Goal: Information Seeking & Learning: Learn about a topic

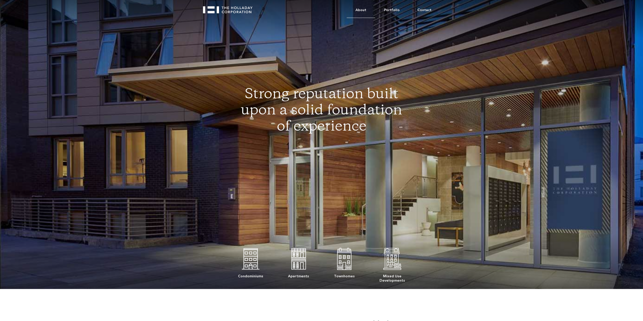
click at [362, 10] on link "About" at bounding box center [361, 10] width 29 height 15
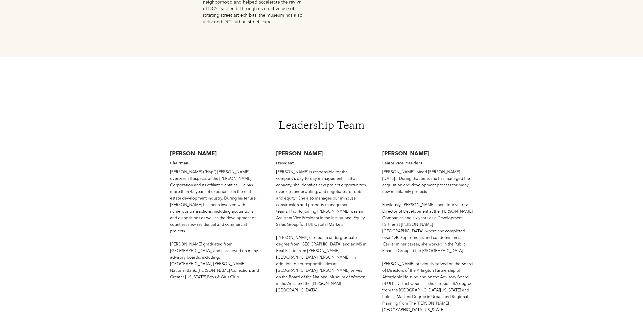
scroll to position [802, 0]
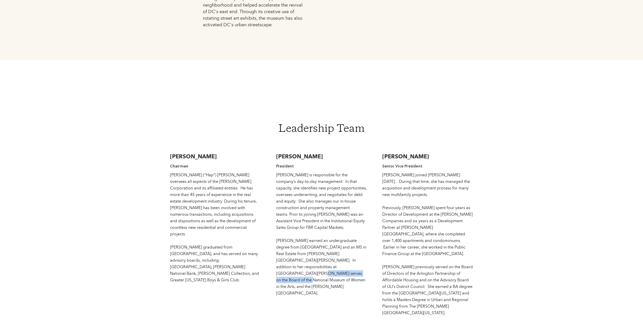
drag, startPoint x: 300, startPoint y: 247, endPoint x: 283, endPoint y: 252, distance: 17.8
click at [283, 252] on div "Jessie is responsible for the company’s day-to-day management. In that capacity…" at bounding box center [321, 233] width 91 height 125
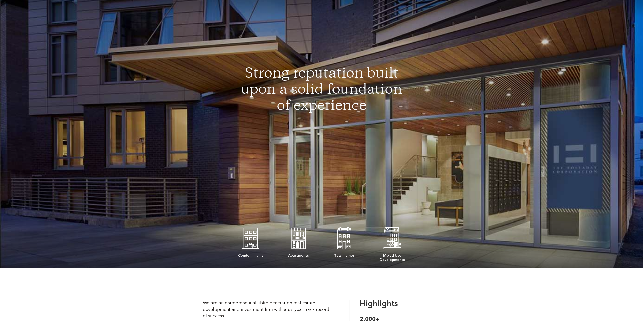
scroll to position [0, 0]
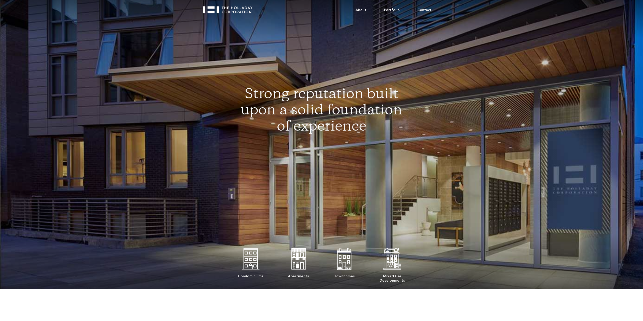
click at [364, 11] on link "About" at bounding box center [361, 10] width 29 height 15
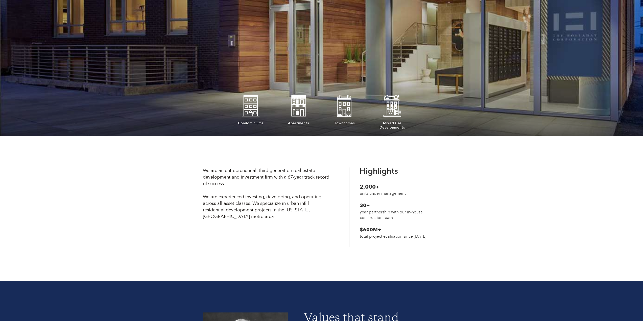
scroll to position [164, 0]
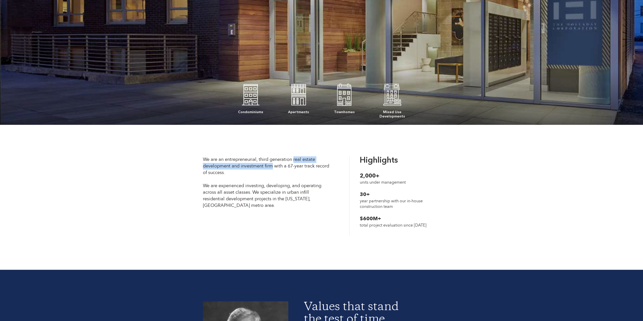
drag, startPoint x: 293, startPoint y: 159, endPoint x: 272, endPoint y: 166, distance: 22.2
click at [272, 166] on div "We are an entrepreneurial, third generation real estate development and investm…" at bounding box center [266, 182] width 127 height 53
drag, startPoint x: 260, startPoint y: 172, endPoint x: 270, endPoint y: 166, distance: 11.0
click at [270, 166] on div "We are an entrepreneurial, third generation real estate development and investm…" at bounding box center [266, 182] width 127 height 53
drag, startPoint x: 272, startPoint y: 166, endPoint x: 293, endPoint y: 159, distance: 22.4
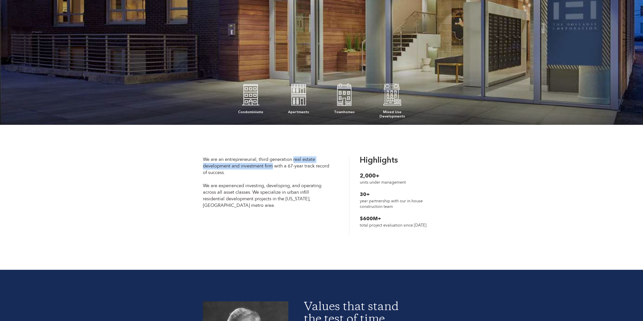
click at [293, 159] on div "We are an entrepreneurial, third generation real estate development and investm…" at bounding box center [266, 182] width 127 height 53
copy div "real estate development and investment firm"
